Goal: Download file/media

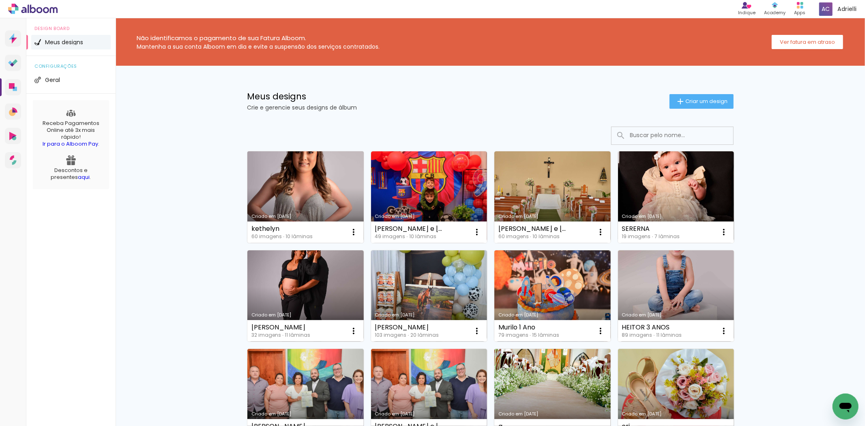
click at [321, 198] on link "Criado em [DATE]" at bounding box center [305, 197] width 116 height 92
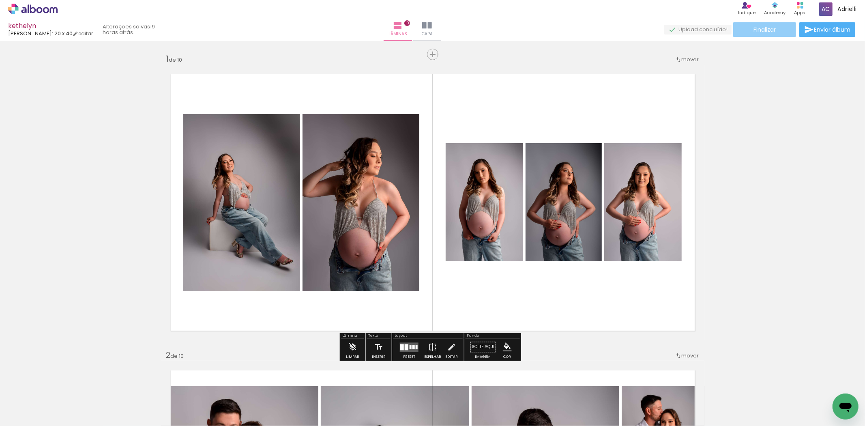
click at [764, 32] on span "Finalizar" at bounding box center [764, 30] width 22 height 6
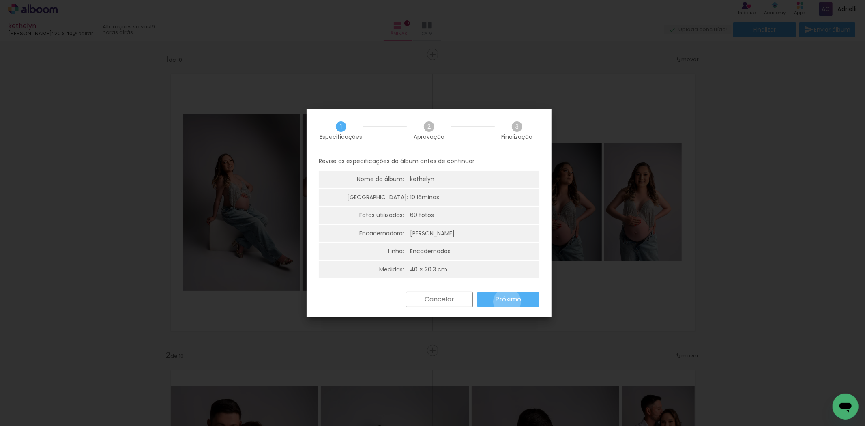
click at [0, 0] on slot "Próximo" at bounding box center [0, 0] width 0 height 0
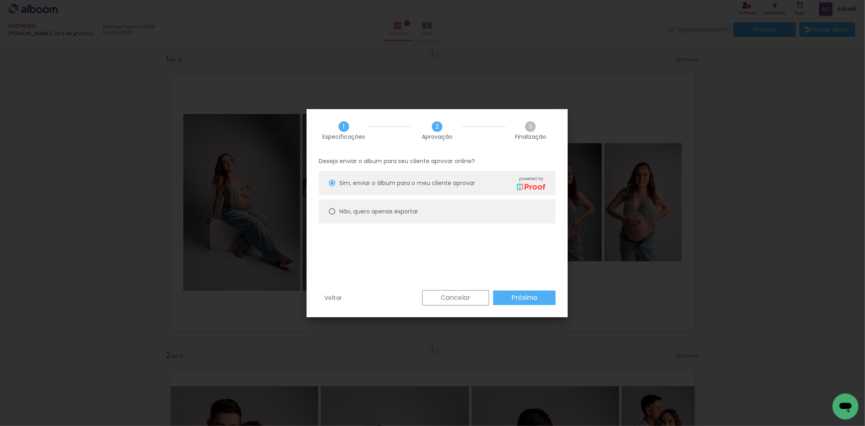
click at [0, 0] on slot "Não, quero apenas exportar" at bounding box center [0, 0] width 0 height 0
type paper-radio-button "on"
click at [0, 0] on paper-button "Próximo" at bounding box center [0, 0] width 0 height 0
type input "Alta, 300 DPI"
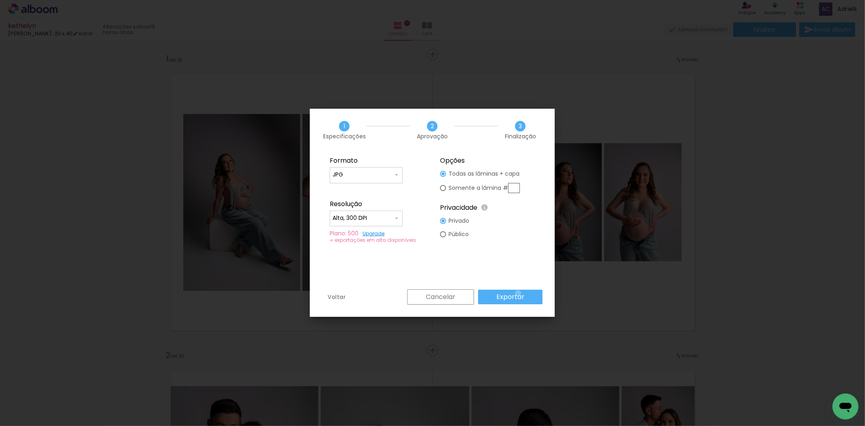
click at [0, 0] on slot "Exportar" at bounding box center [0, 0] width 0 height 0
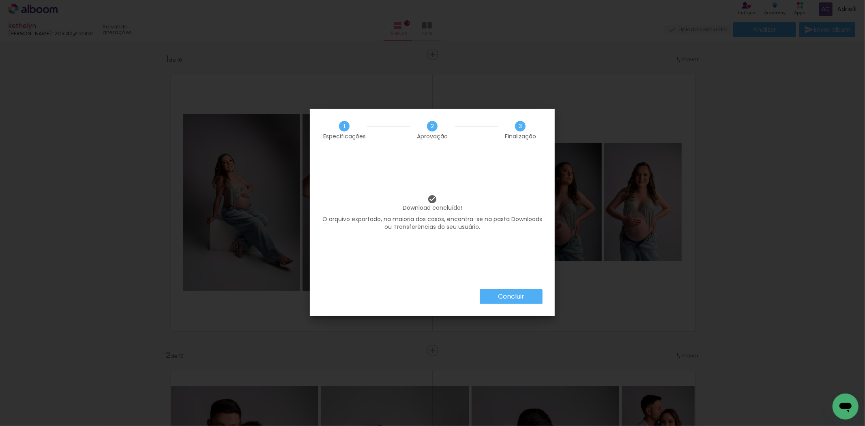
click at [0, 0] on slot "Concluir" at bounding box center [0, 0] width 0 height 0
